Goal: Task Accomplishment & Management: Manage account settings

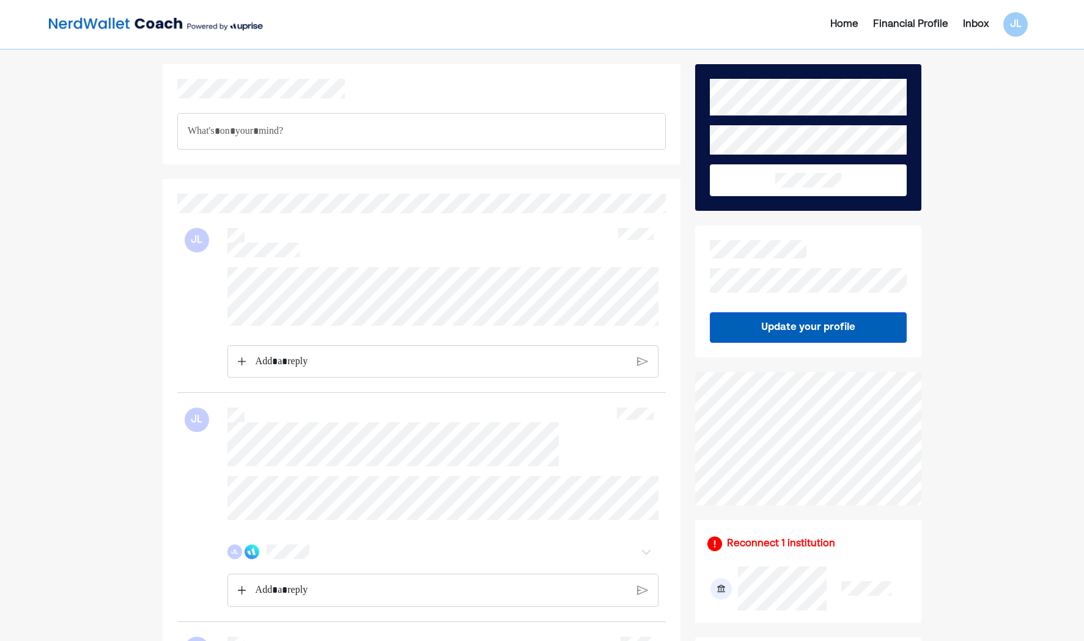
click at [641, 312] on div at bounding box center [422, 322] width 474 height 111
drag, startPoint x: 571, startPoint y: 331, endPoint x: 223, endPoint y: 267, distance: 353.8
click at [223, 267] on div at bounding box center [422, 322] width 474 height 111
drag, startPoint x: 565, startPoint y: 329, endPoint x: 211, endPoint y: 265, distance: 360.2
click at [211, 265] on div "JL" at bounding box center [421, 303] width 488 height 180
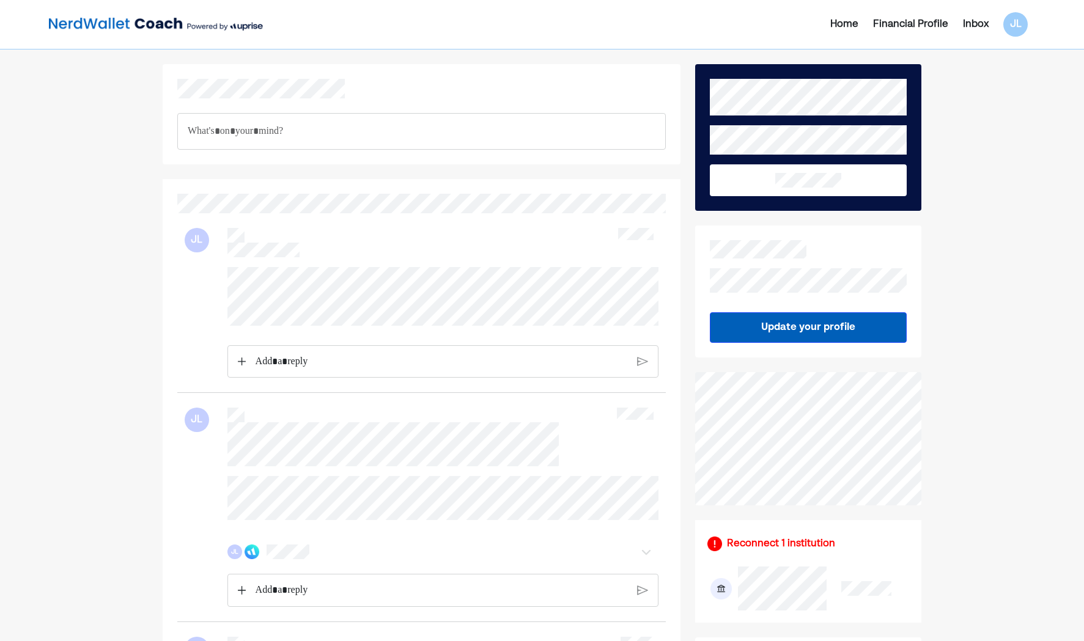
click at [624, 317] on div at bounding box center [422, 322] width 474 height 111
drag, startPoint x: 219, startPoint y: 275, endPoint x: 158, endPoint y: 268, distance: 62.1
click at [621, 318] on div at bounding box center [422, 322] width 474 height 111
drag, startPoint x: 219, startPoint y: 275, endPoint x: 549, endPoint y: 328, distance: 333.8
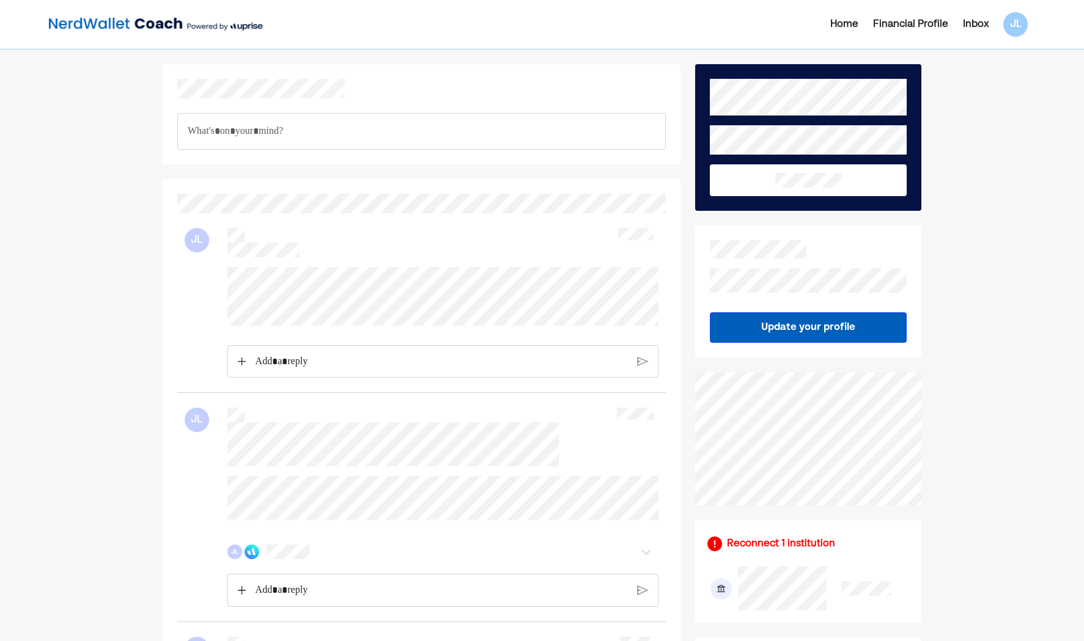
click at [563, 326] on div at bounding box center [442, 296] width 431 height 59
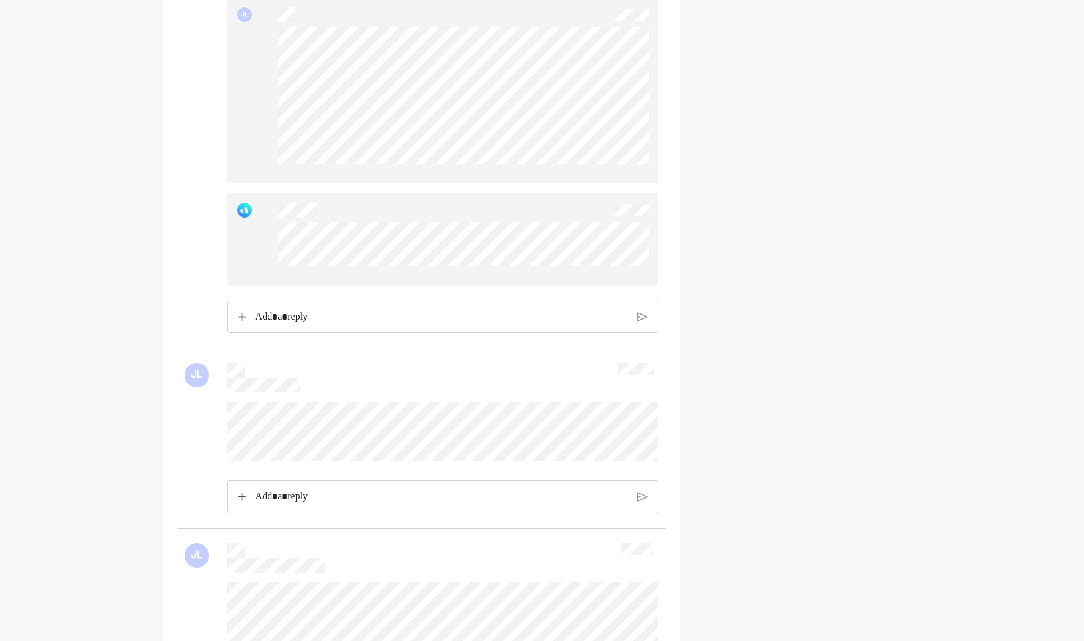
scroll to position [2078, 0]
click at [271, 239] on div at bounding box center [442, 245] width 431 height 93
click at [272, 238] on div at bounding box center [442, 245] width 431 height 93
click at [303, 328] on p "Rich Text Editor. Editing area: main" at bounding box center [442, 323] width 372 height 16
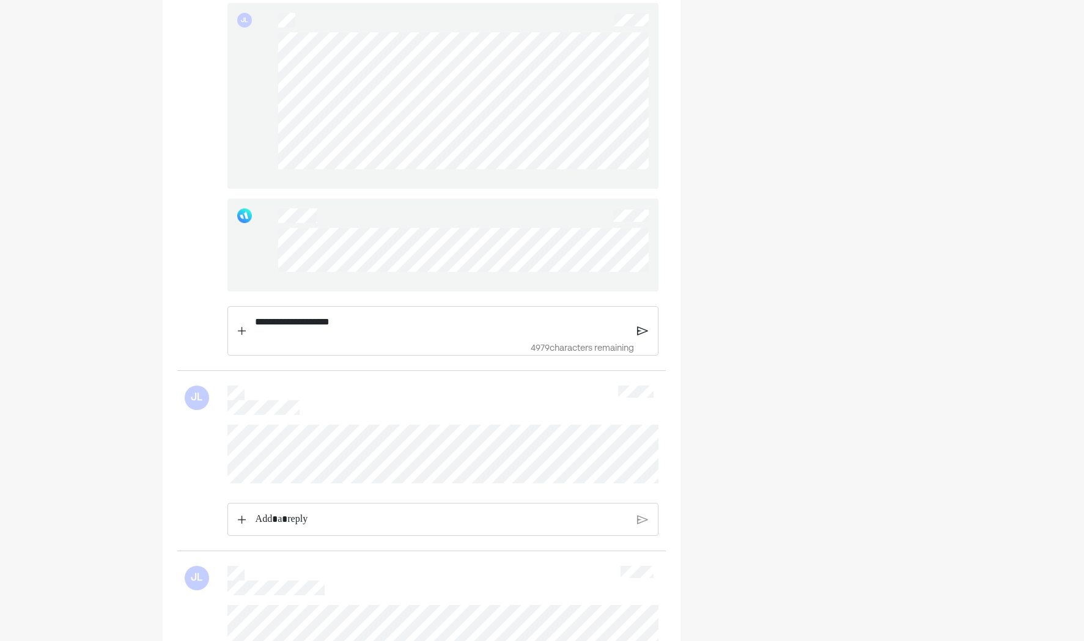
click at [392, 328] on p "**********" at bounding box center [442, 322] width 374 height 16
click at [640, 337] on img at bounding box center [642, 331] width 10 height 11
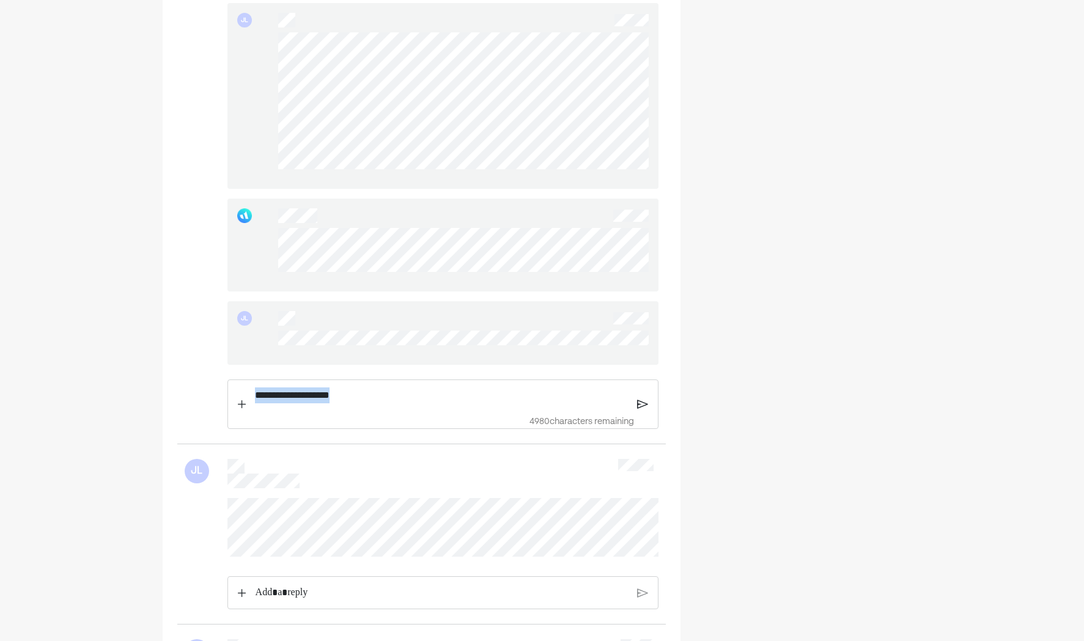
drag, startPoint x: 380, startPoint y: 407, endPoint x: 225, endPoint y: 404, distance: 155.3
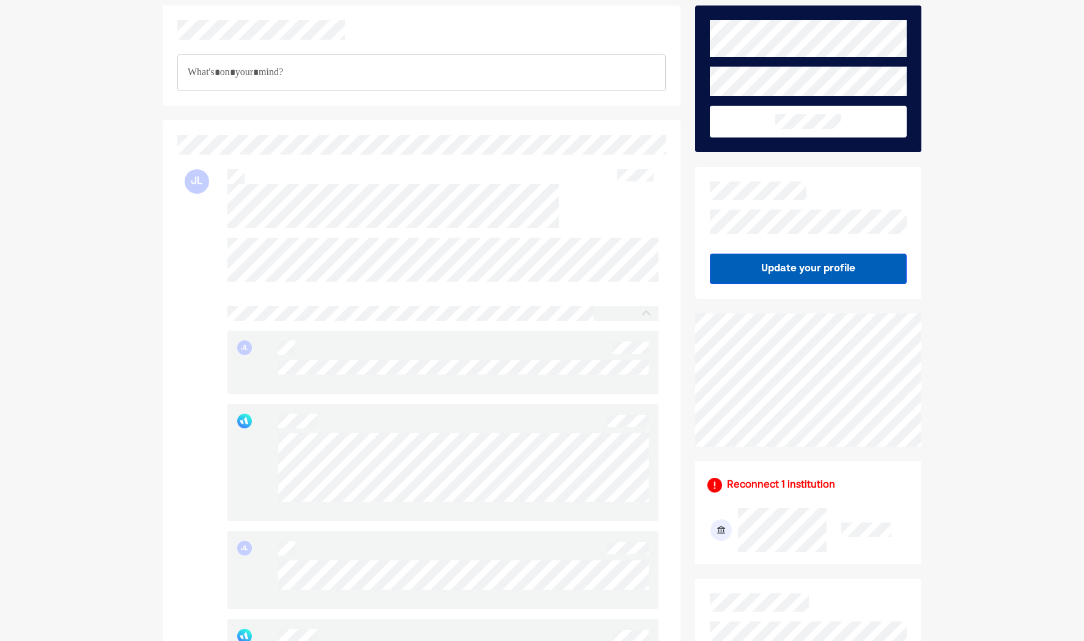
scroll to position [0, 0]
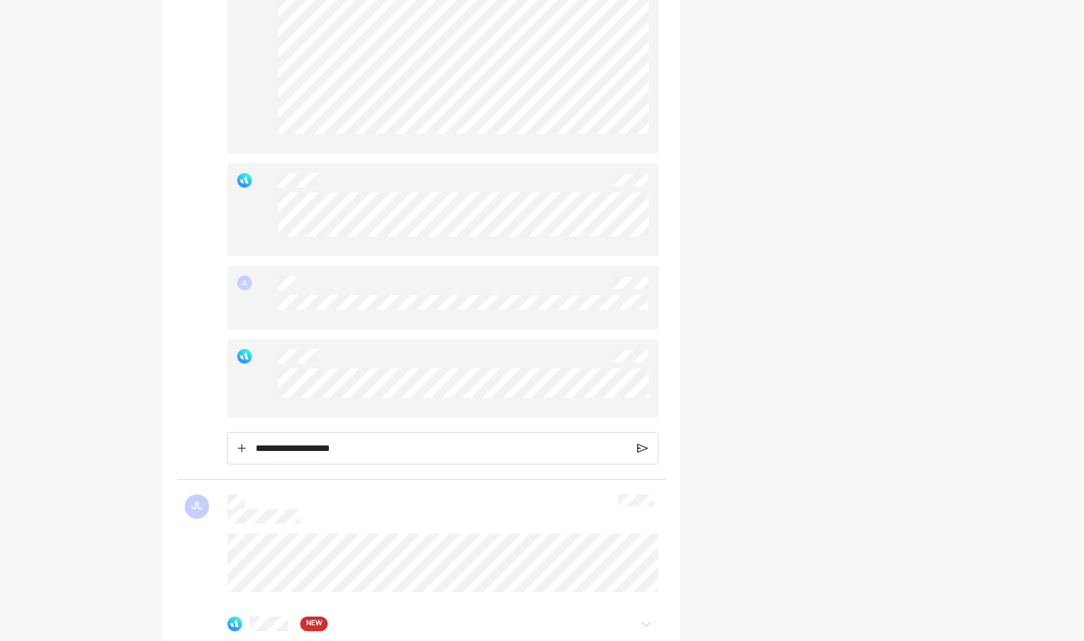
scroll to position [2140, 0]
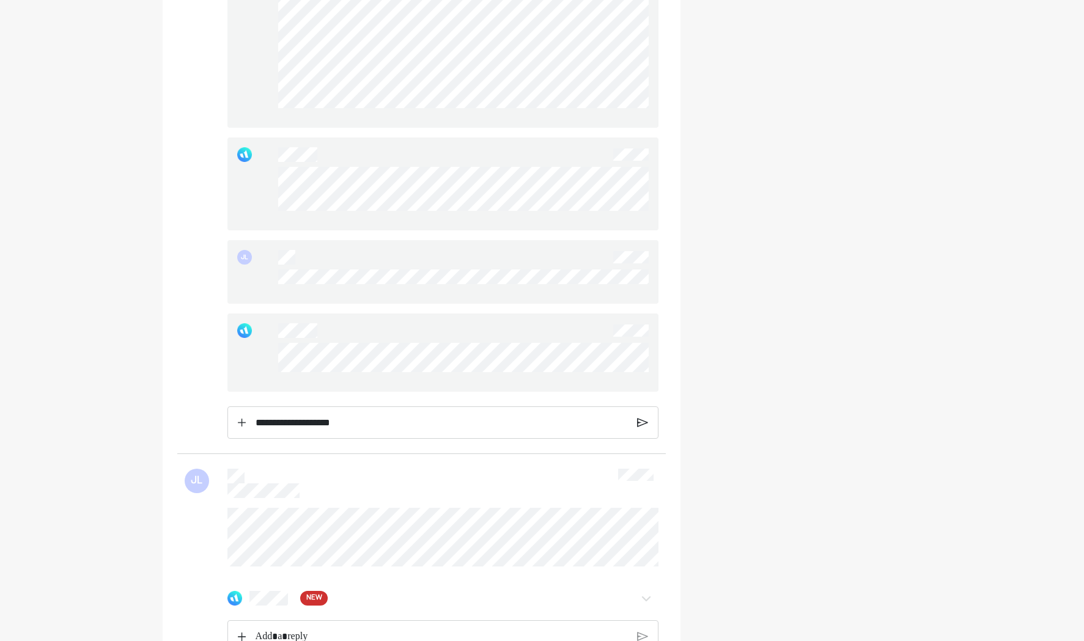
click at [276, 355] on div at bounding box center [442, 353] width 431 height 78
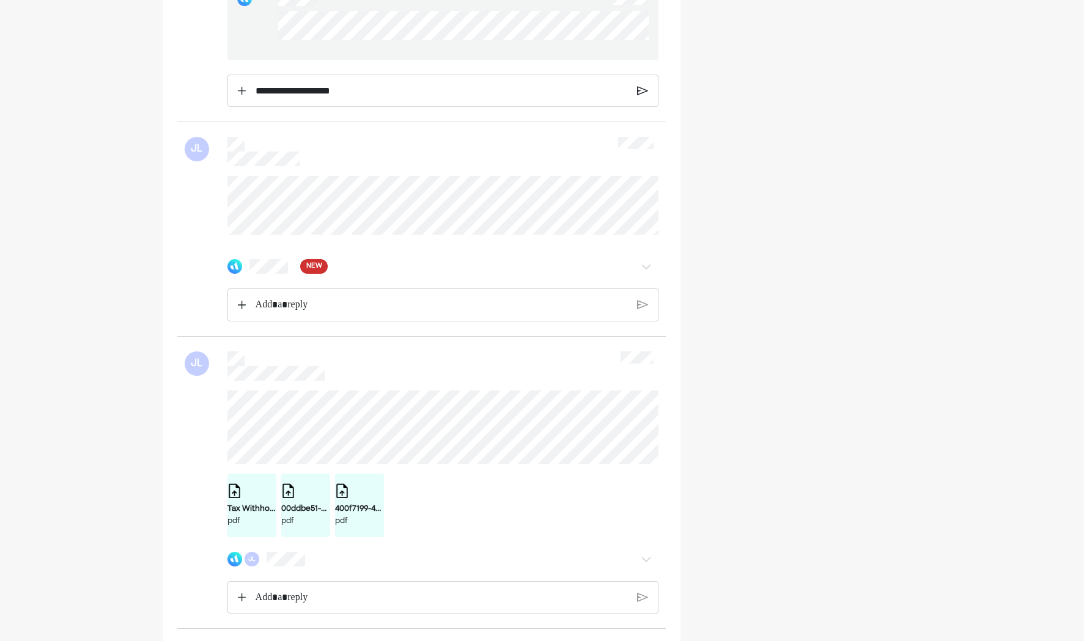
scroll to position [2506, 0]
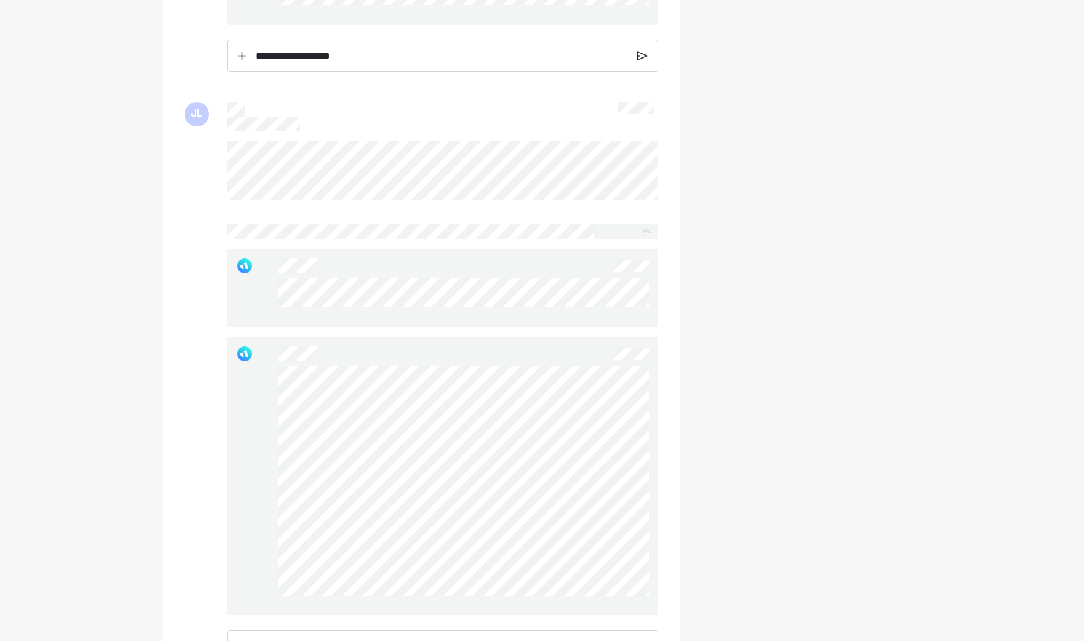
click at [507, 322] on div at bounding box center [442, 288] width 431 height 78
drag, startPoint x: 273, startPoint y: 300, endPoint x: 508, endPoint y: 329, distance: 237.1
click at [508, 317] on div at bounding box center [463, 297] width 370 height 39
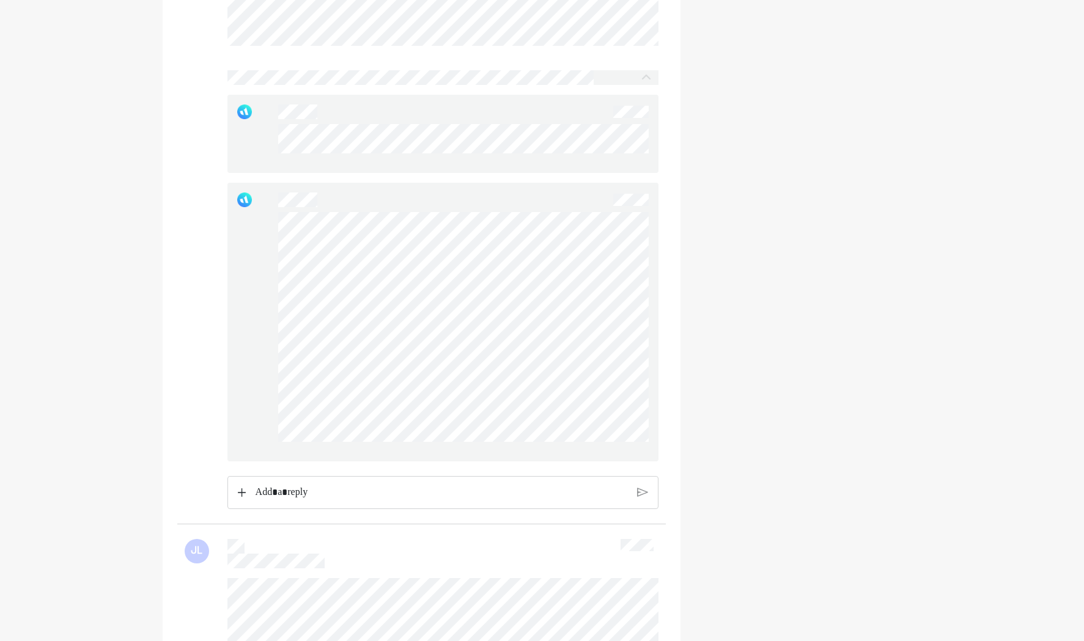
scroll to position [2690, 0]
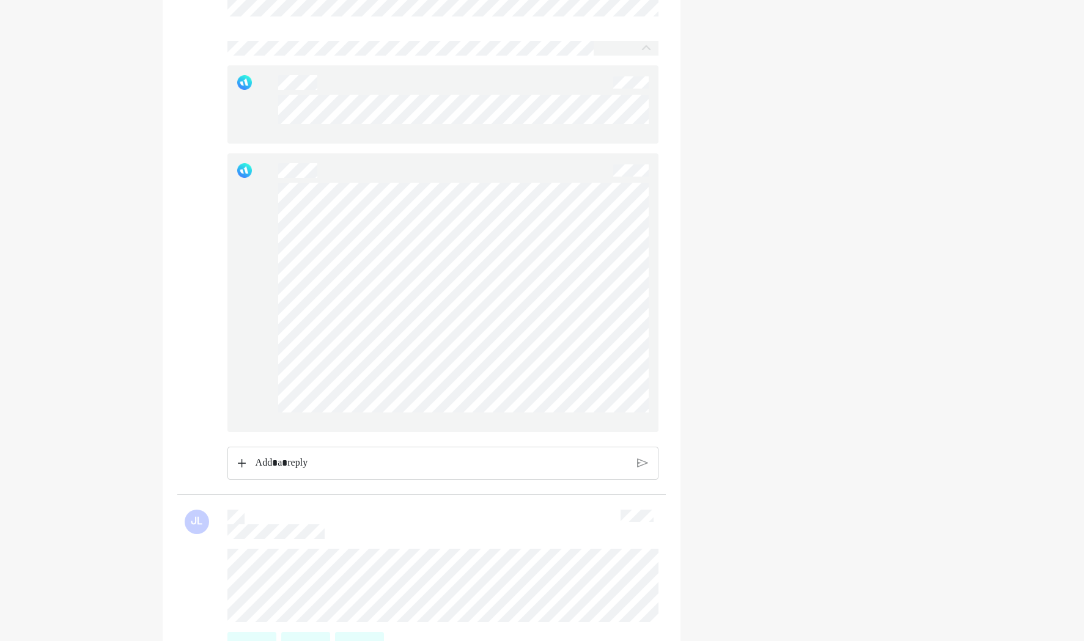
click at [392, 471] on p "Rich Text Editor. Editing area: main" at bounding box center [442, 463] width 372 height 16
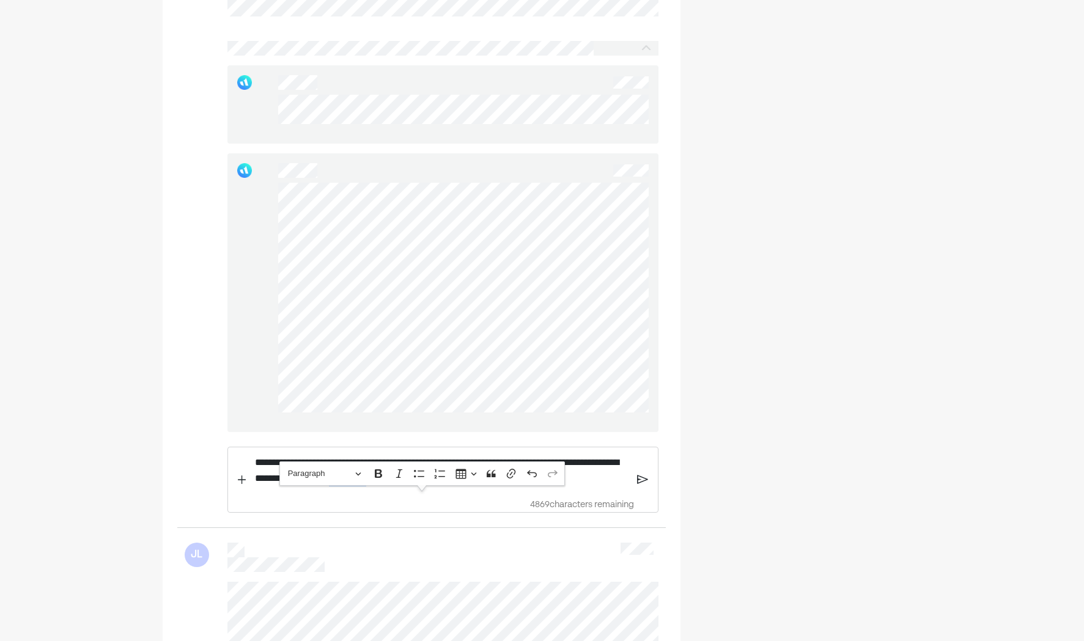
drag, startPoint x: 520, startPoint y: 490, endPoint x: 424, endPoint y: 502, distance: 96.7
click at [424, 486] on p "**********" at bounding box center [442, 470] width 374 height 31
click at [639, 485] on img at bounding box center [642, 479] width 10 height 11
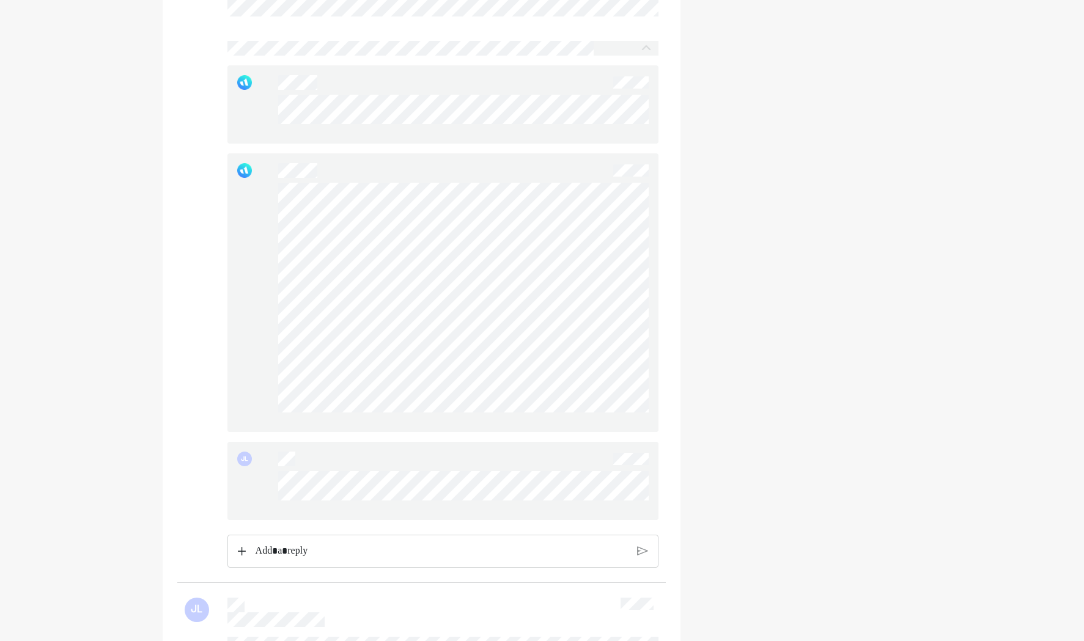
click at [268, 475] on div "JL" at bounding box center [442, 481] width 431 height 78
drag, startPoint x: 268, startPoint y: 475, endPoint x: 420, endPoint y: 532, distance: 162.5
click at [420, 520] on div "JL" at bounding box center [442, 481] width 431 height 78
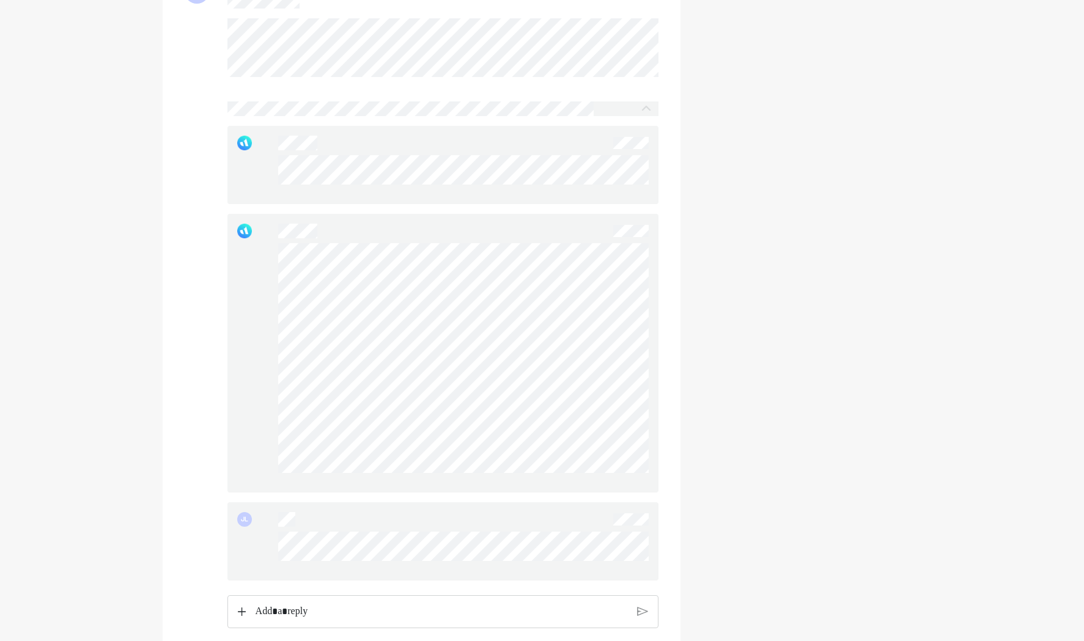
scroll to position [2629, 0]
click at [499, 194] on div at bounding box center [442, 166] width 431 height 78
click at [267, 181] on div at bounding box center [442, 166] width 431 height 78
click at [277, 176] on div at bounding box center [442, 166] width 431 height 78
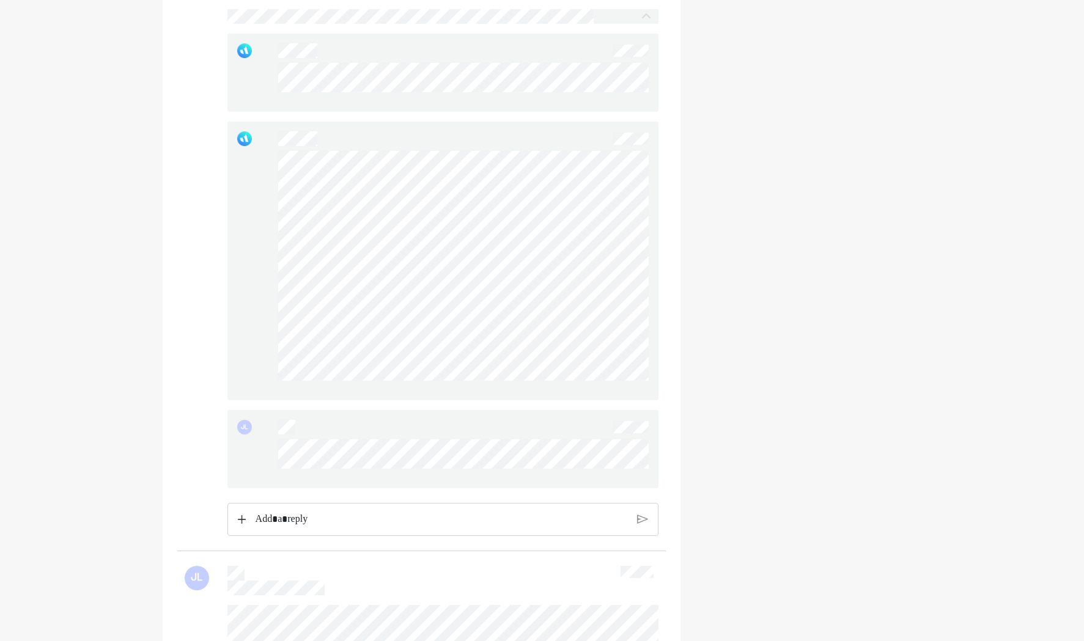
scroll to position [2751, 0]
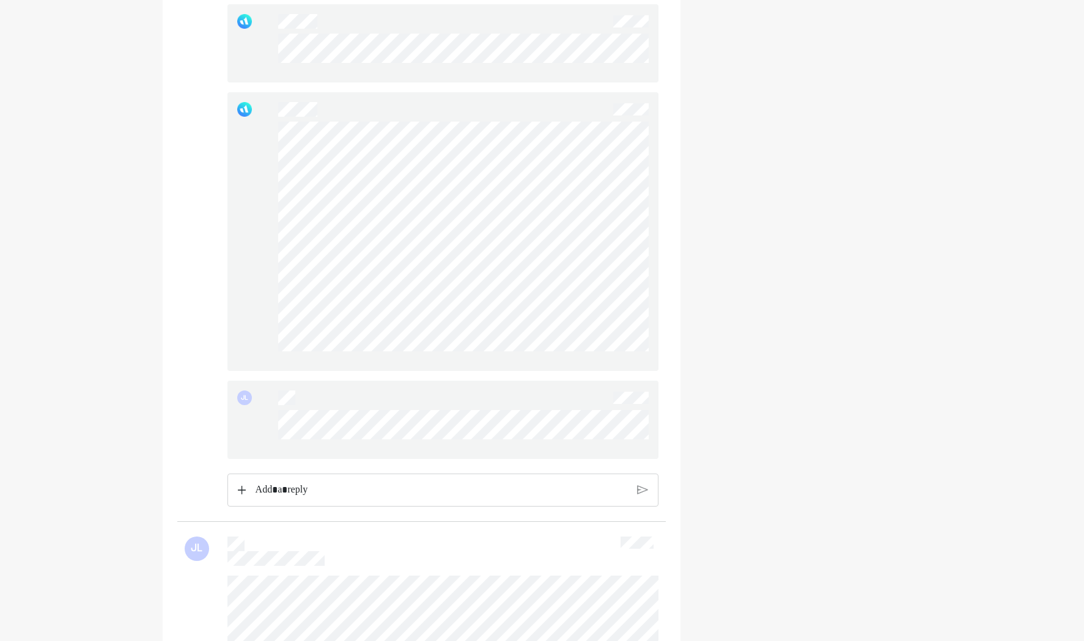
click at [251, 168] on div at bounding box center [442, 231] width 431 height 279
drag, startPoint x: 251, startPoint y: 168, endPoint x: 263, endPoint y: 199, distance: 32.7
click at [263, 199] on div at bounding box center [442, 231] width 431 height 279
drag, startPoint x: 277, startPoint y: 262, endPoint x: 515, endPoint y: 373, distance: 262.8
click at [515, 361] on div at bounding box center [463, 242] width 370 height 240
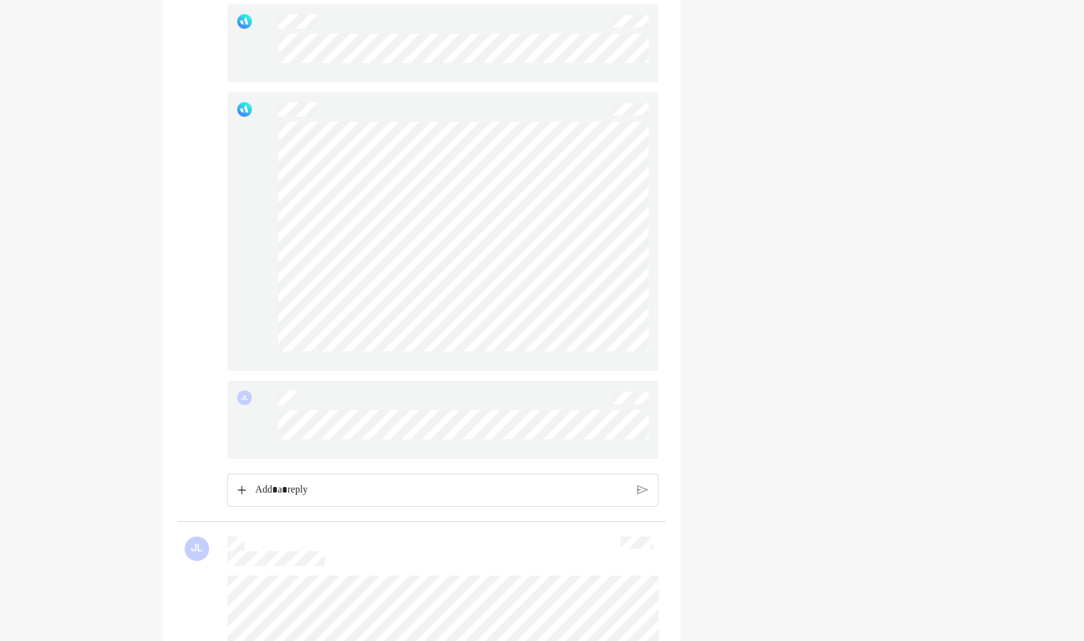
drag, startPoint x: 518, startPoint y: 372, endPoint x: 263, endPoint y: 329, distance: 258.5
click at [263, 329] on div at bounding box center [442, 231] width 431 height 279
drag, startPoint x: 469, startPoint y: 372, endPoint x: 265, endPoint y: 324, distance: 209.8
click at [265, 324] on div at bounding box center [442, 231] width 431 height 279
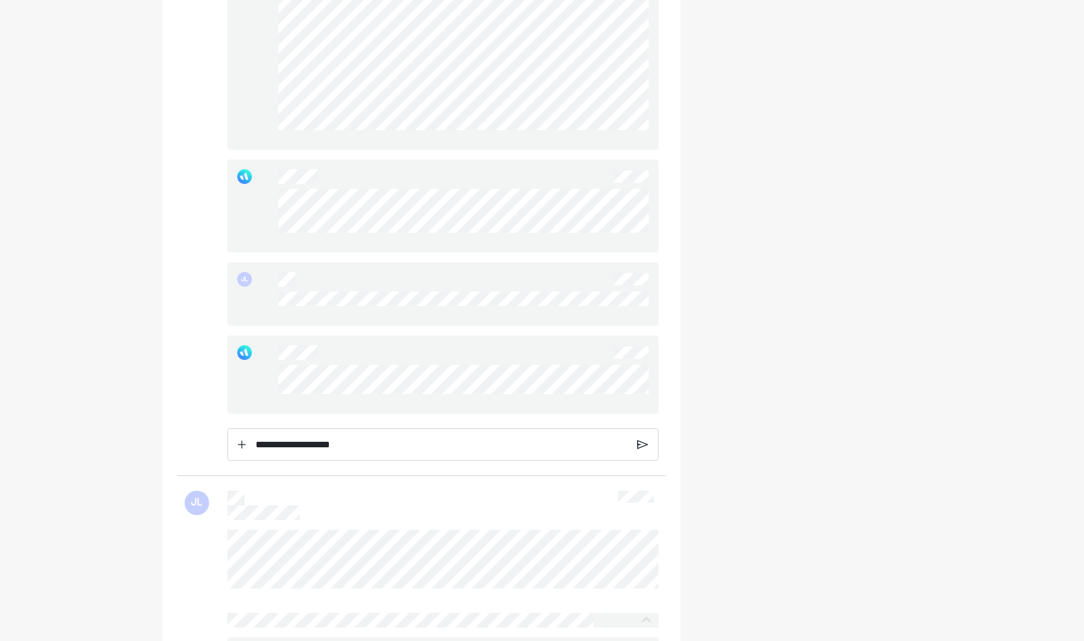
scroll to position [2140, 0]
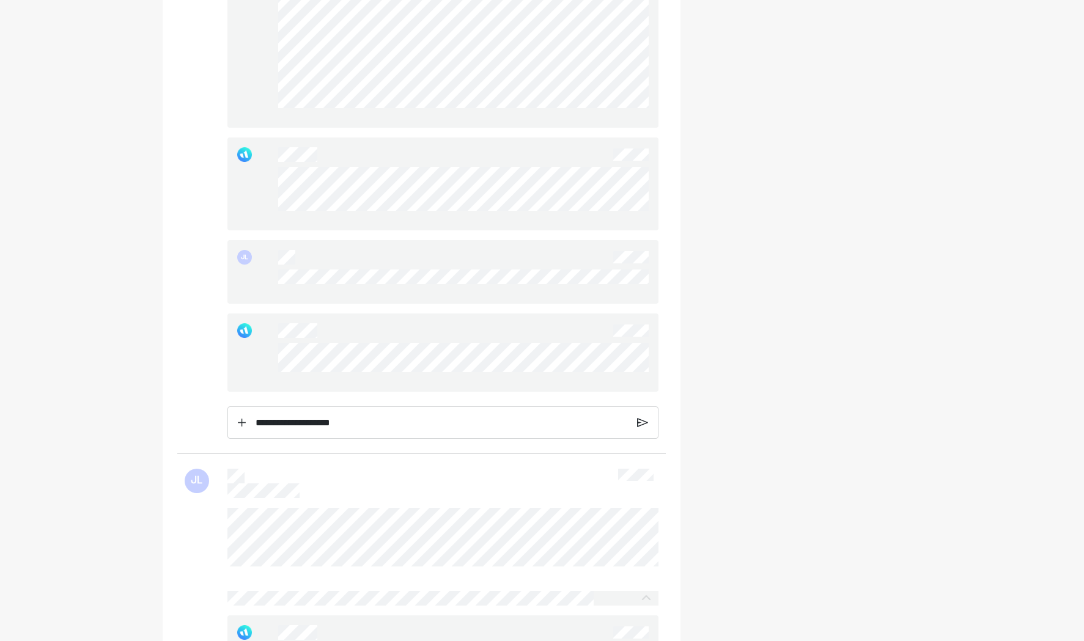
click at [498, 378] on div at bounding box center [442, 353] width 431 height 78
drag, startPoint x: 270, startPoint y: 351, endPoint x: 478, endPoint y: 385, distance: 211.0
click at [472, 382] on div at bounding box center [463, 362] width 370 height 39
click at [263, 360] on div at bounding box center [442, 353] width 431 height 78
drag, startPoint x: 263, startPoint y: 360, endPoint x: 263, endPoint y: 367, distance: 7.3
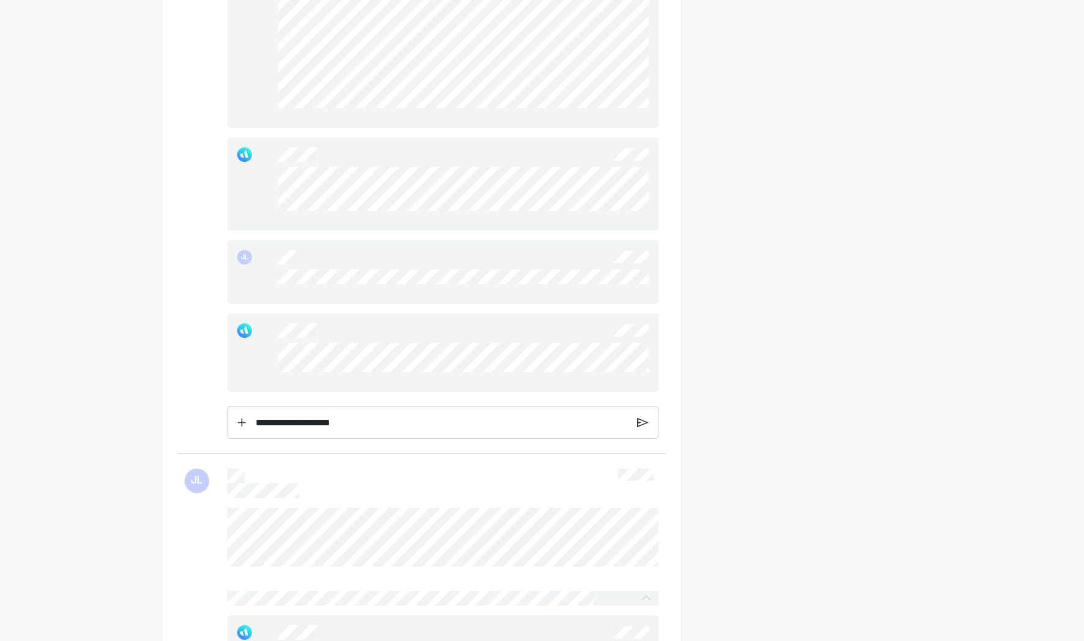
click at [263, 367] on div at bounding box center [442, 353] width 431 height 78
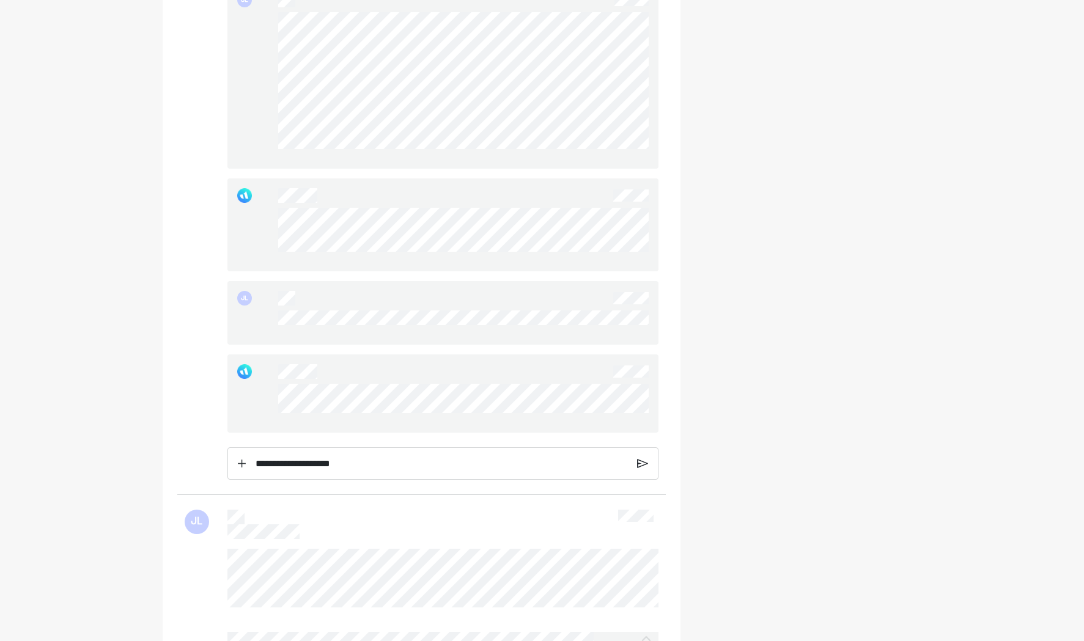
scroll to position [2078, 0]
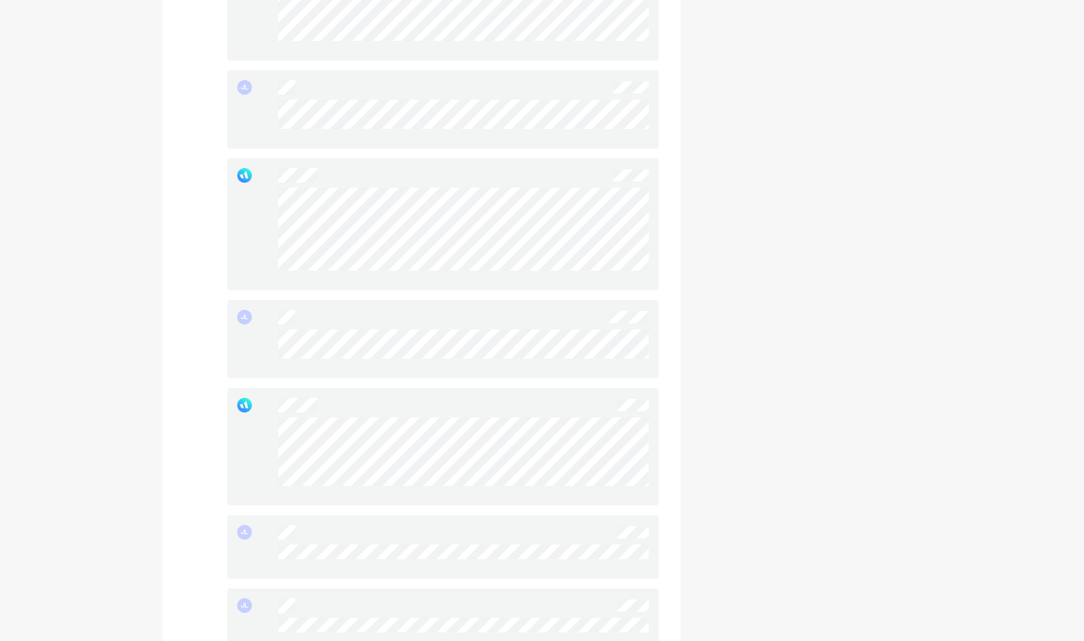
scroll to position [1161, 0]
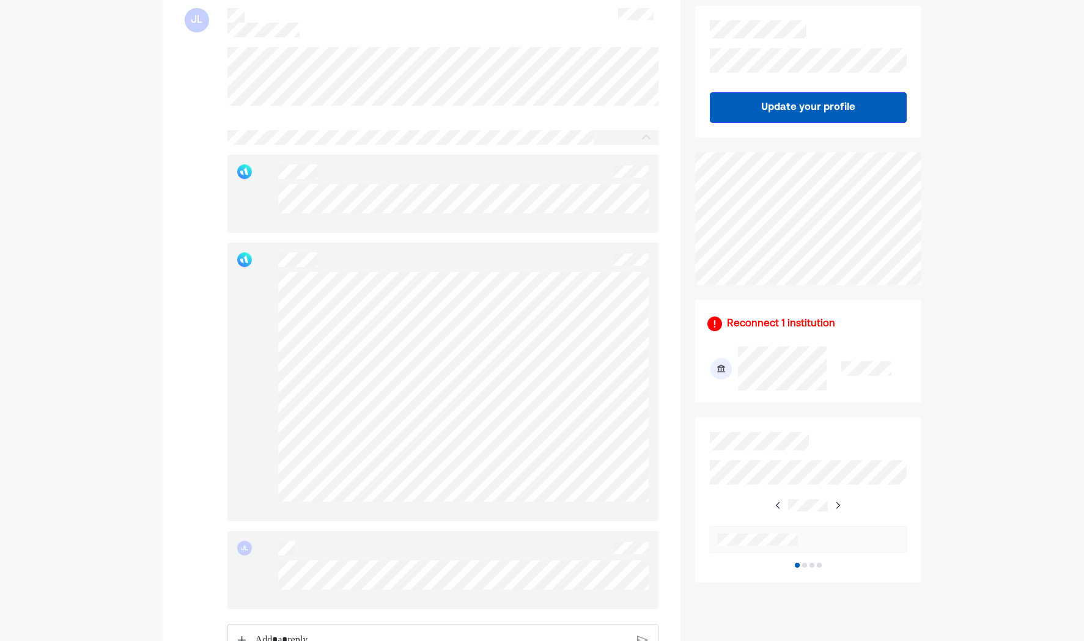
scroll to position [245, 0]
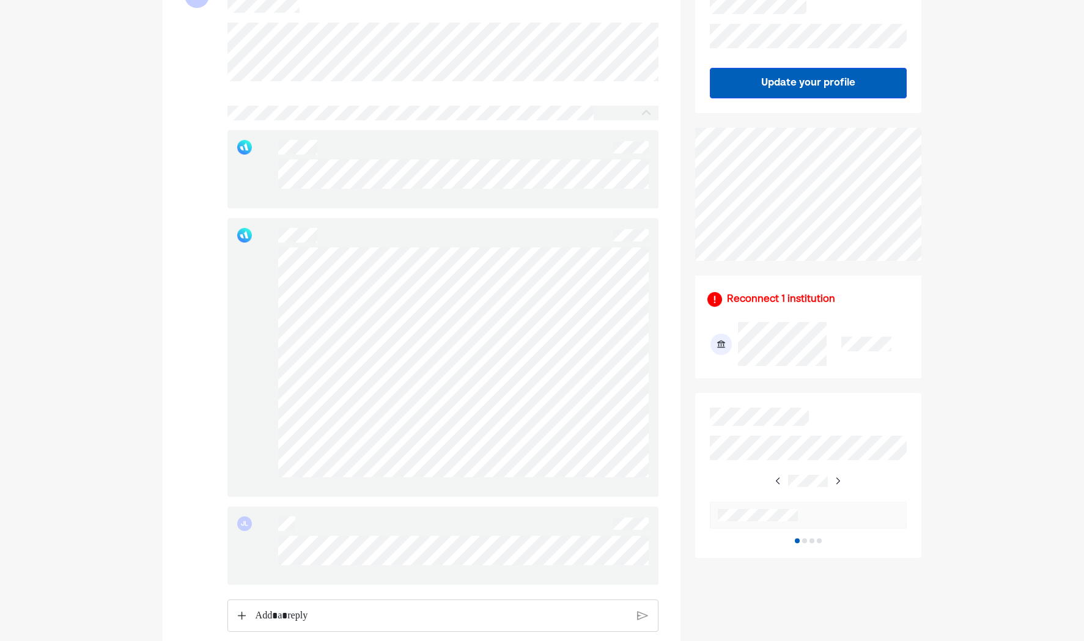
click at [268, 550] on div "JL" at bounding box center [442, 546] width 431 height 78
click at [272, 548] on div "JL" at bounding box center [442, 546] width 431 height 78
click at [234, 548] on div "JL" at bounding box center [442, 546] width 431 height 78
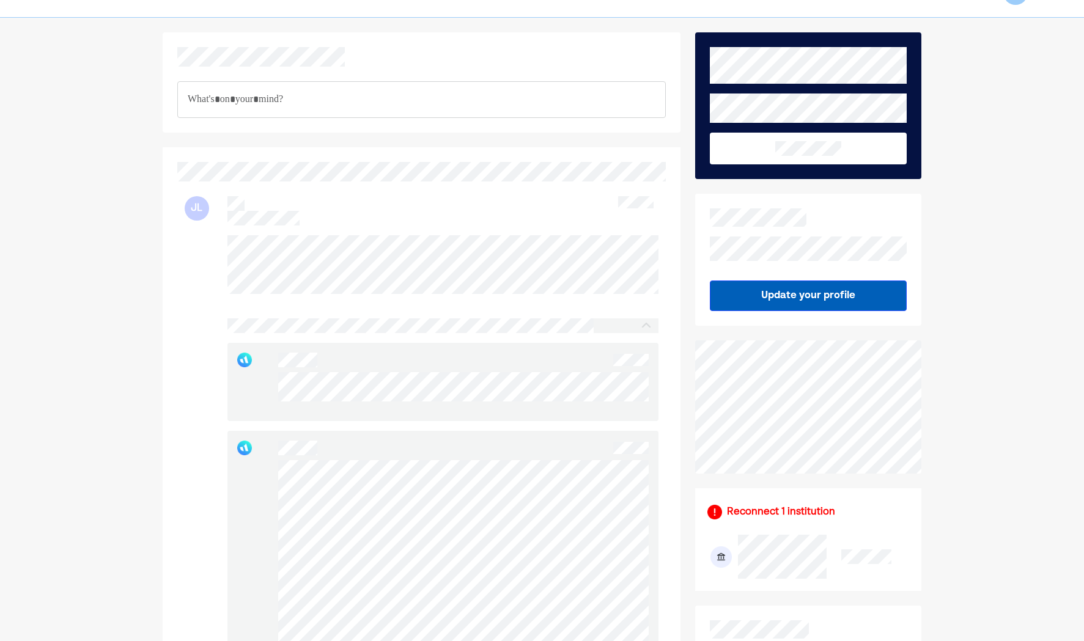
scroll to position [0, 0]
